Goal: Information Seeking & Learning: Compare options

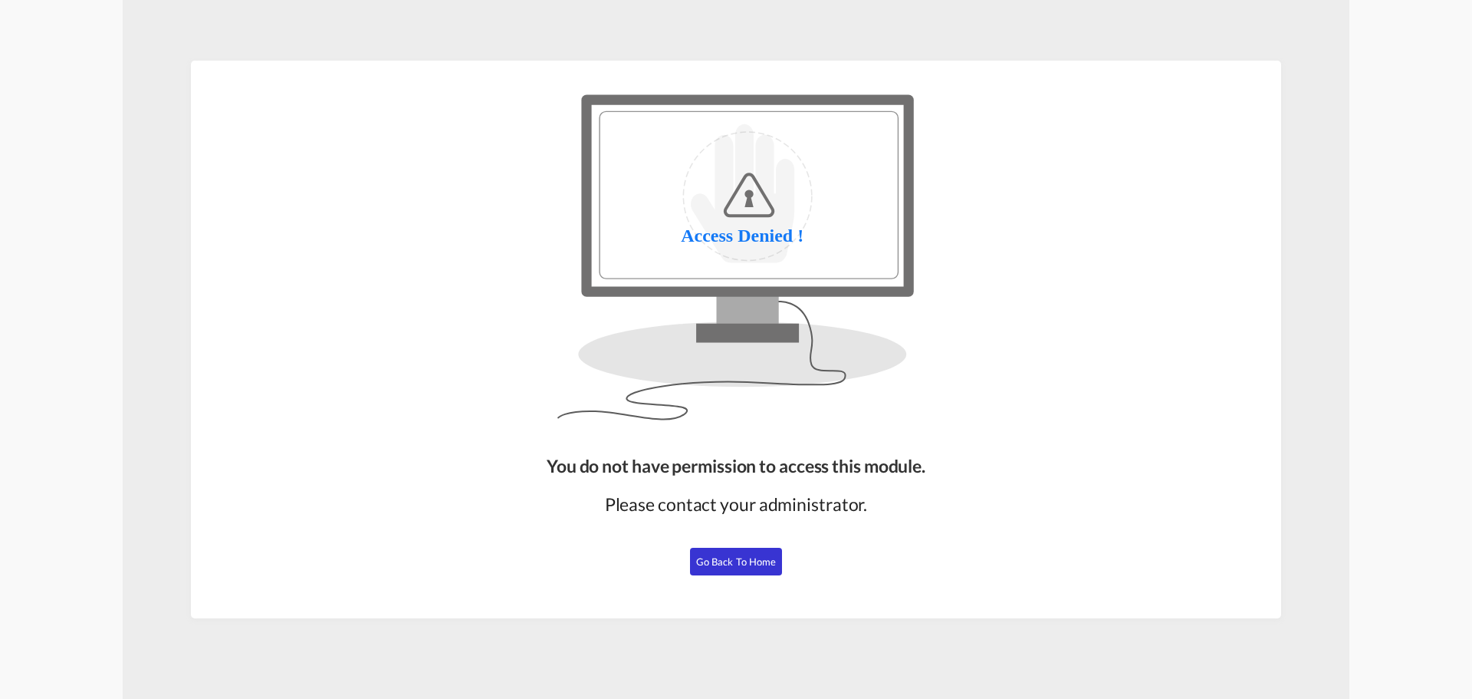
click at [702, 553] on button "Go Back to Home" at bounding box center [736, 562] width 92 height 28
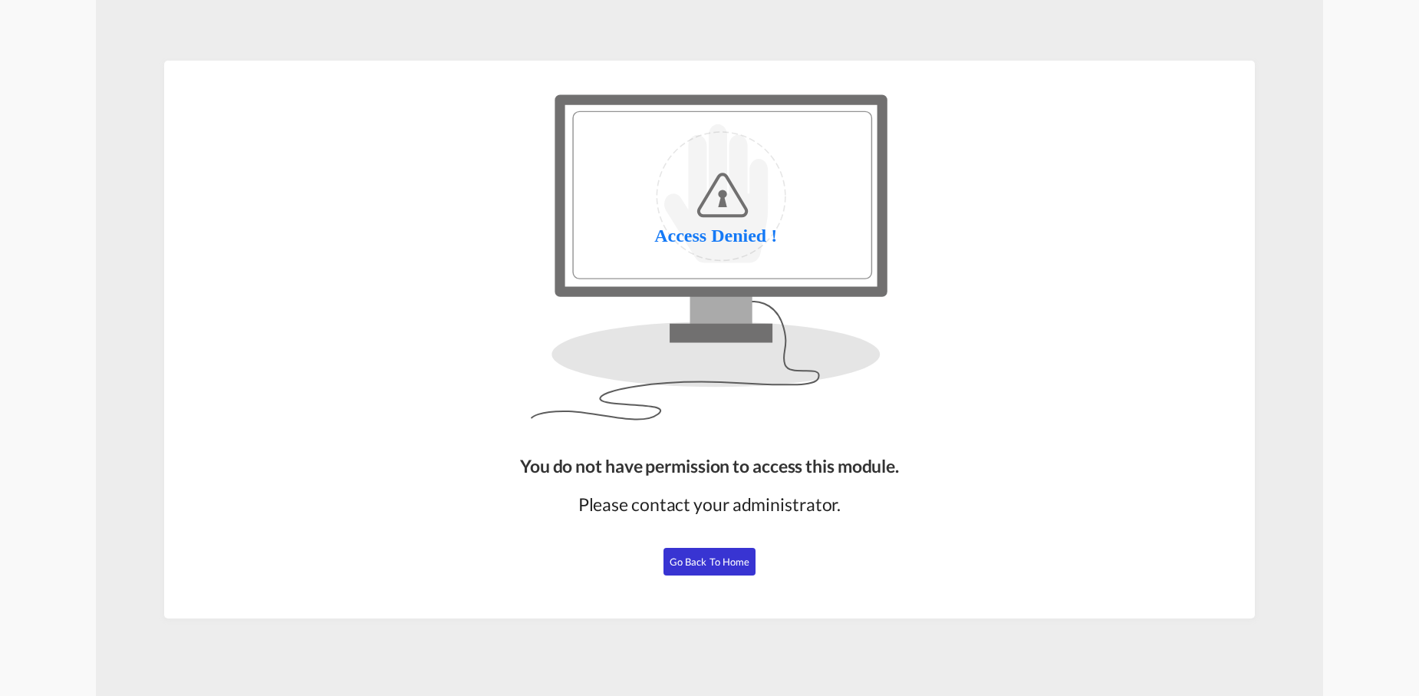
click at [675, 573] on button "Go Back to Home" at bounding box center [709, 562] width 92 height 28
